Goal: Task Accomplishment & Management: Manage account settings

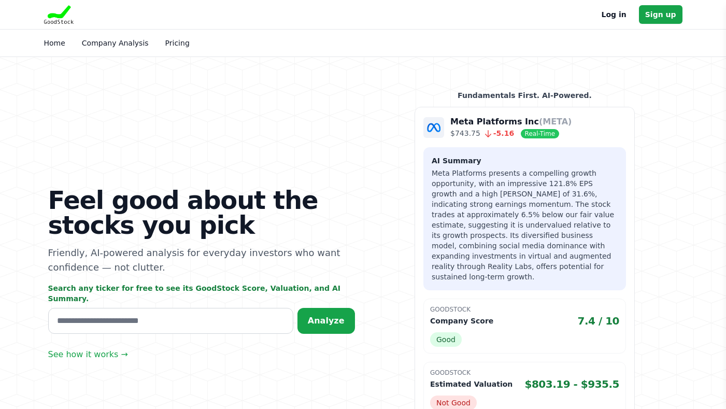
click at [613, 9] on link "Log in" at bounding box center [613, 14] width 25 height 12
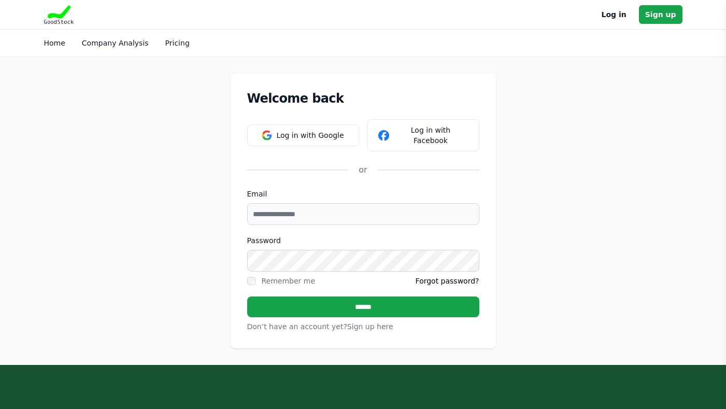
click at [259, 276] on div "Remember me" at bounding box center [281, 281] width 68 height 10
click at [285, 211] on input "Email" at bounding box center [363, 214] width 232 height 22
type input "**********"
